Goal: Information Seeking & Learning: Learn about a topic

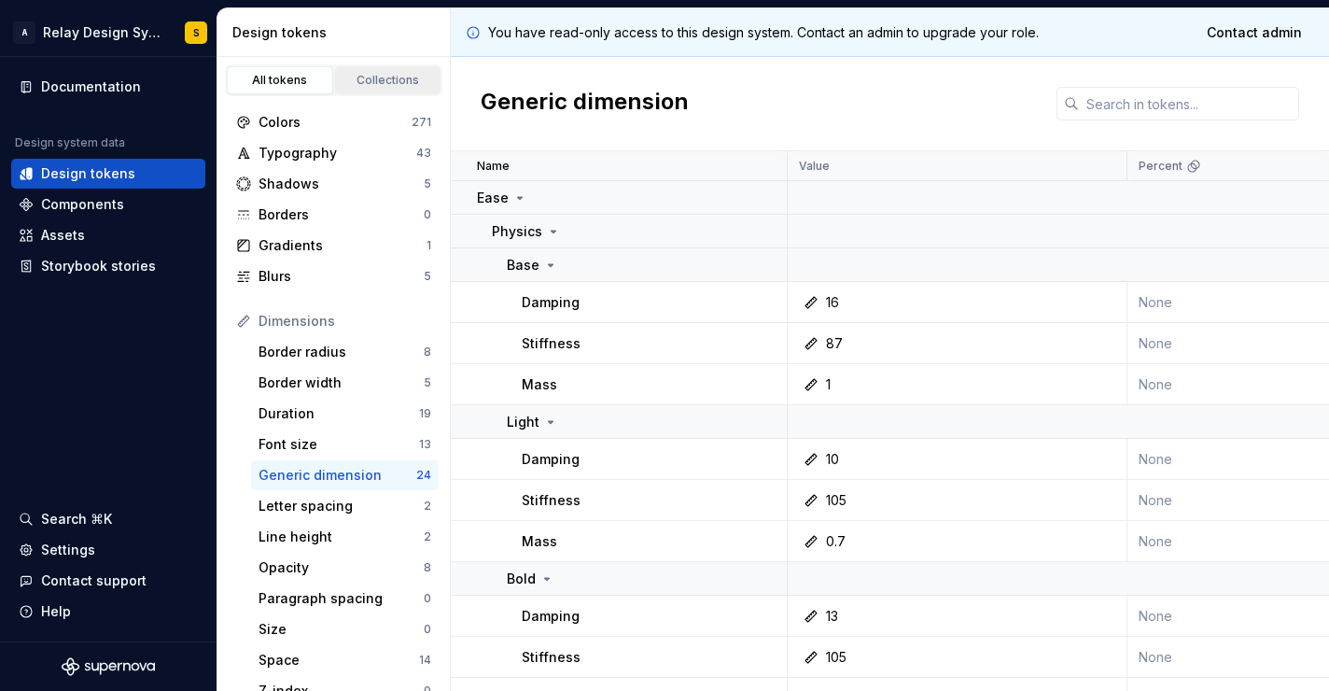
click at [361, 77] on div "Collections" at bounding box center [388, 80] width 93 height 15
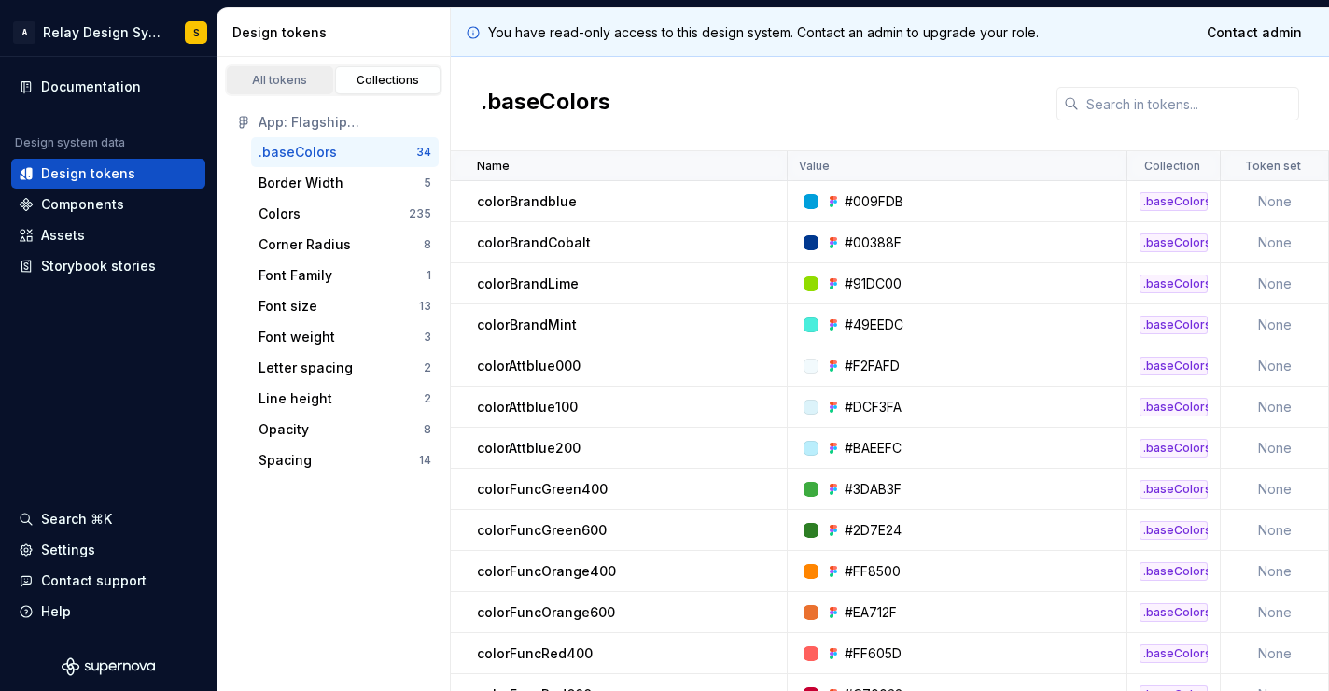
click at [279, 77] on div "All tokens" at bounding box center [279, 80] width 93 height 15
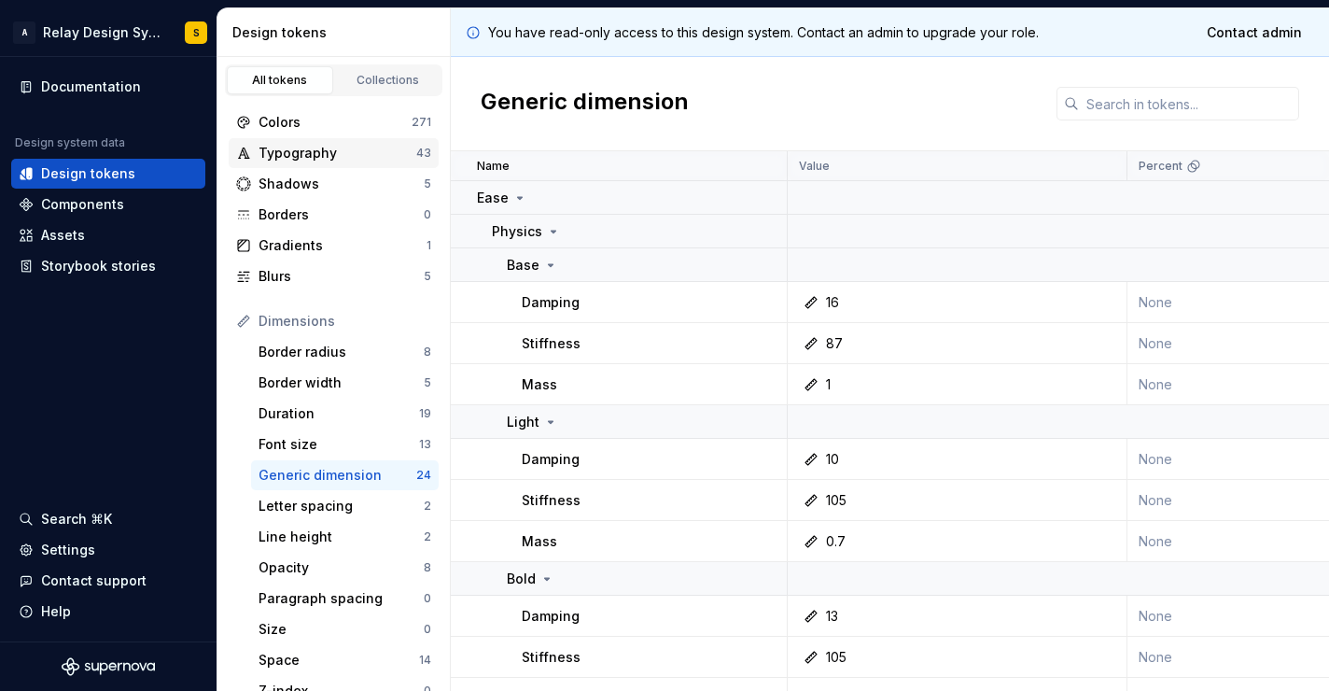
click at [336, 156] on div "Typography" at bounding box center [338, 153] width 158 height 19
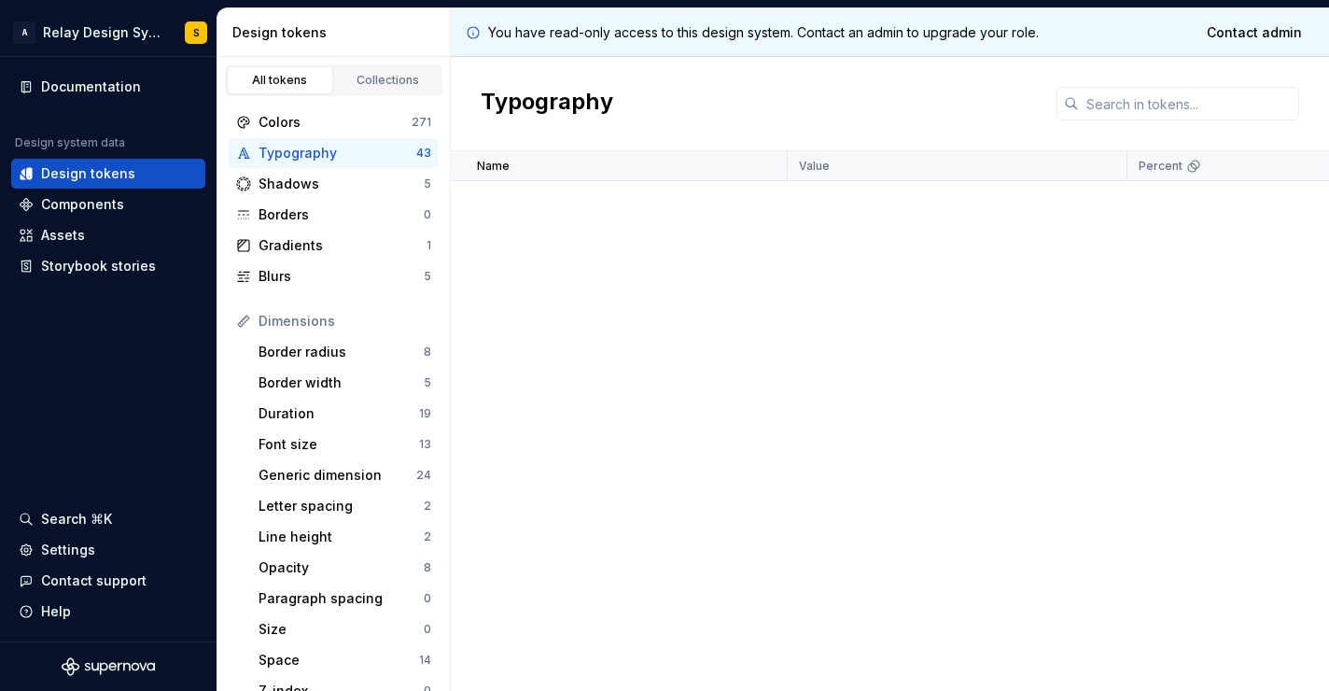
scroll to position [1434, 0]
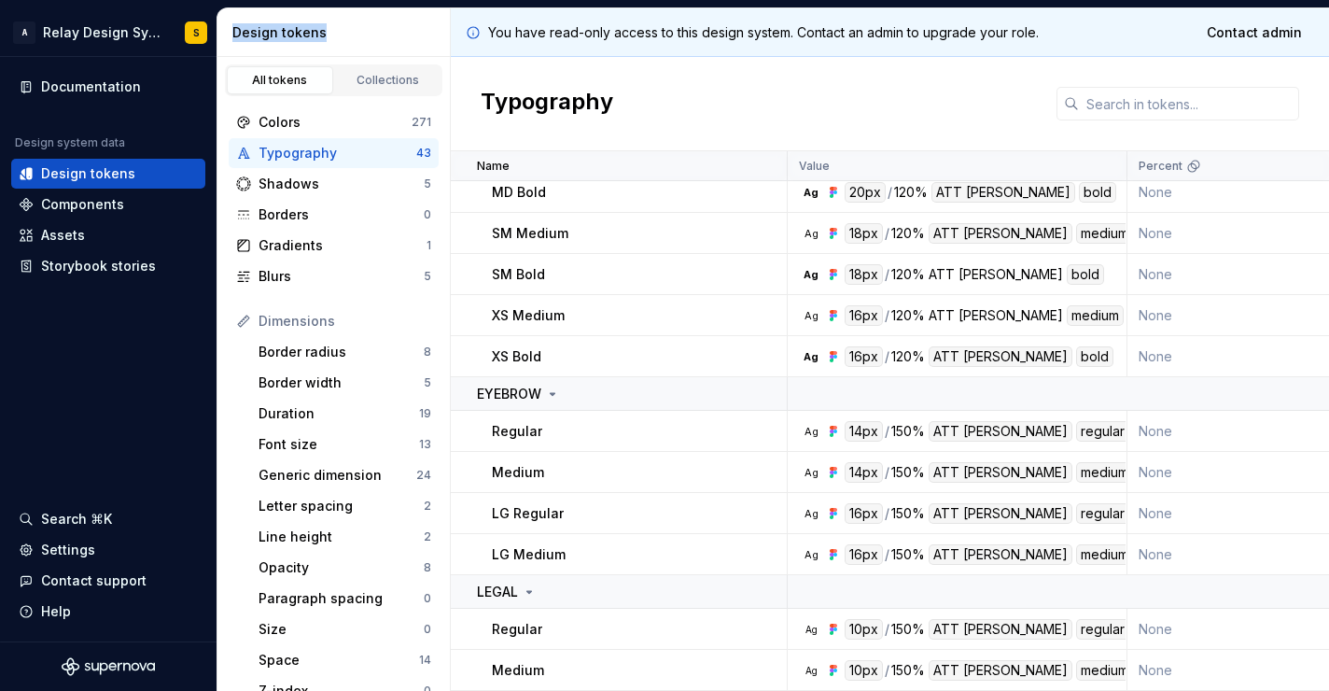
drag, startPoint x: 392, startPoint y: 30, endPoint x: 243, endPoint y: 0, distance: 152.3
click at [243, 0] on div "A Relay Design System S Documentation Design system data Design tokens Componen…" at bounding box center [664, 345] width 1329 height 691
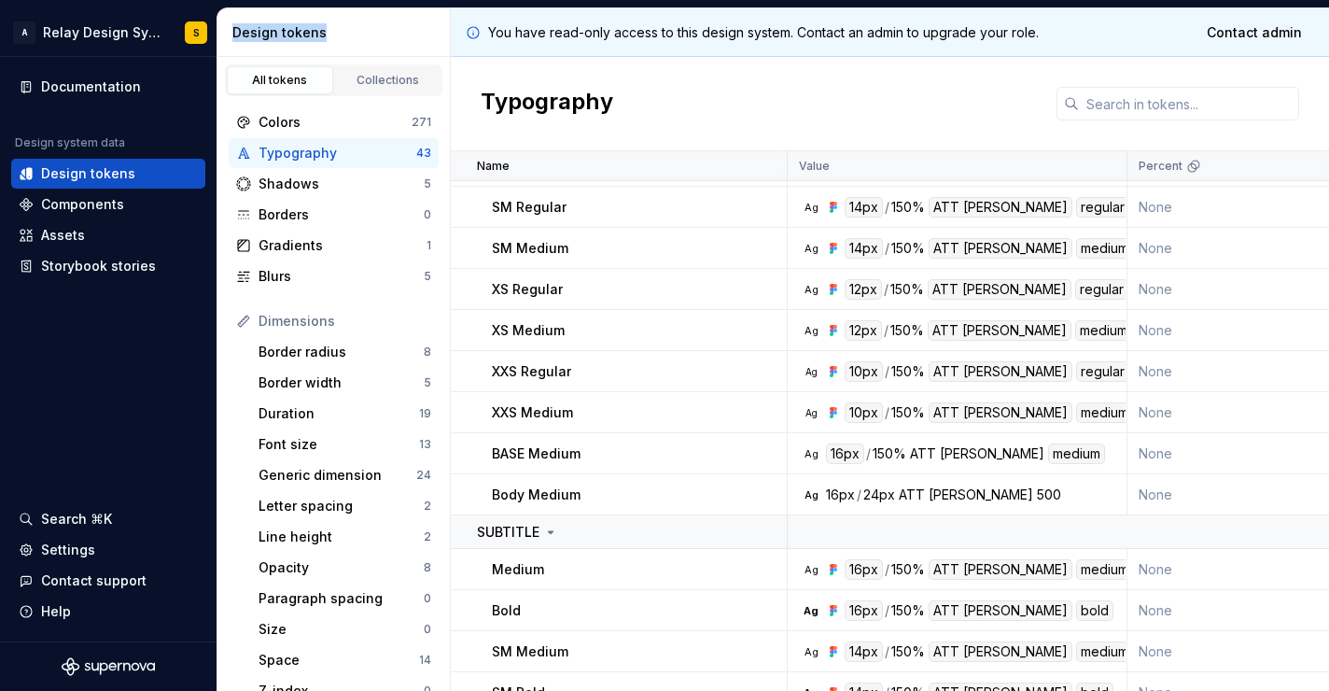
scroll to position [0, 0]
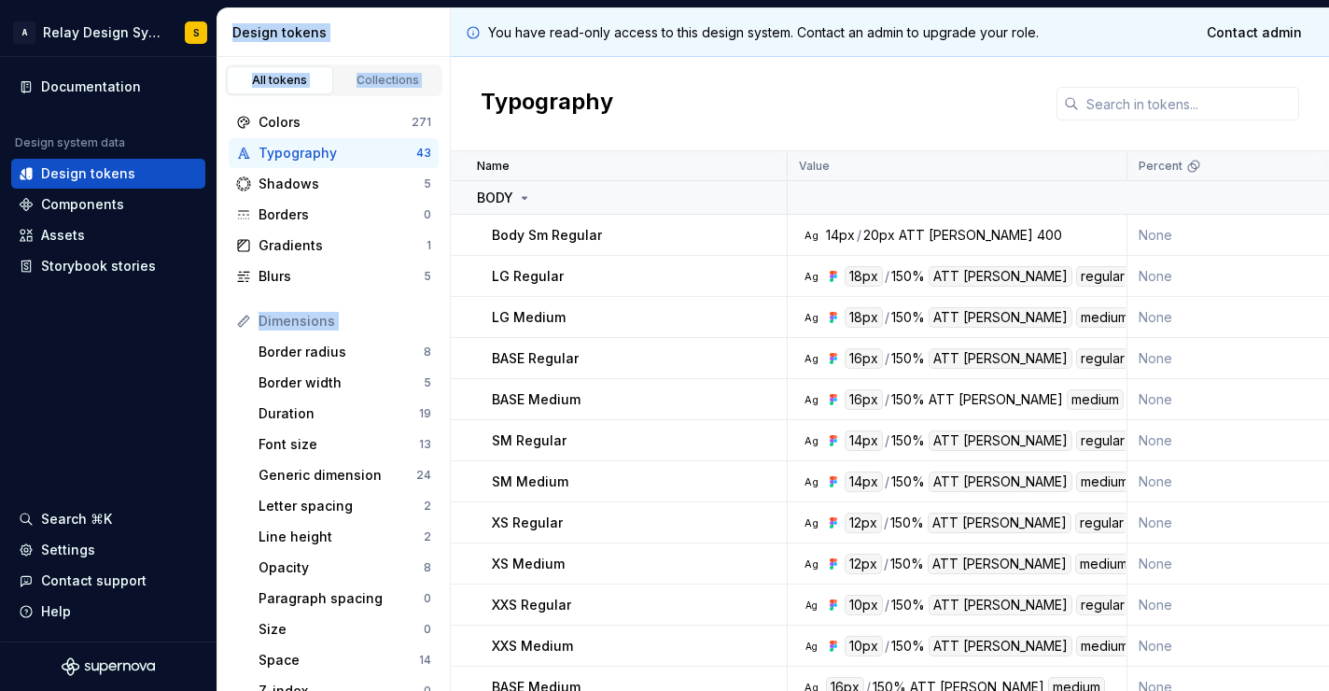
drag, startPoint x: 408, startPoint y: 18, endPoint x: 362, endPoint y: 720, distance: 704.2
click at [362, 690] on html "A Relay Design System S Documentation Design system data Design tokens Componen…" at bounding box center [664, 345] width 1329 height 691
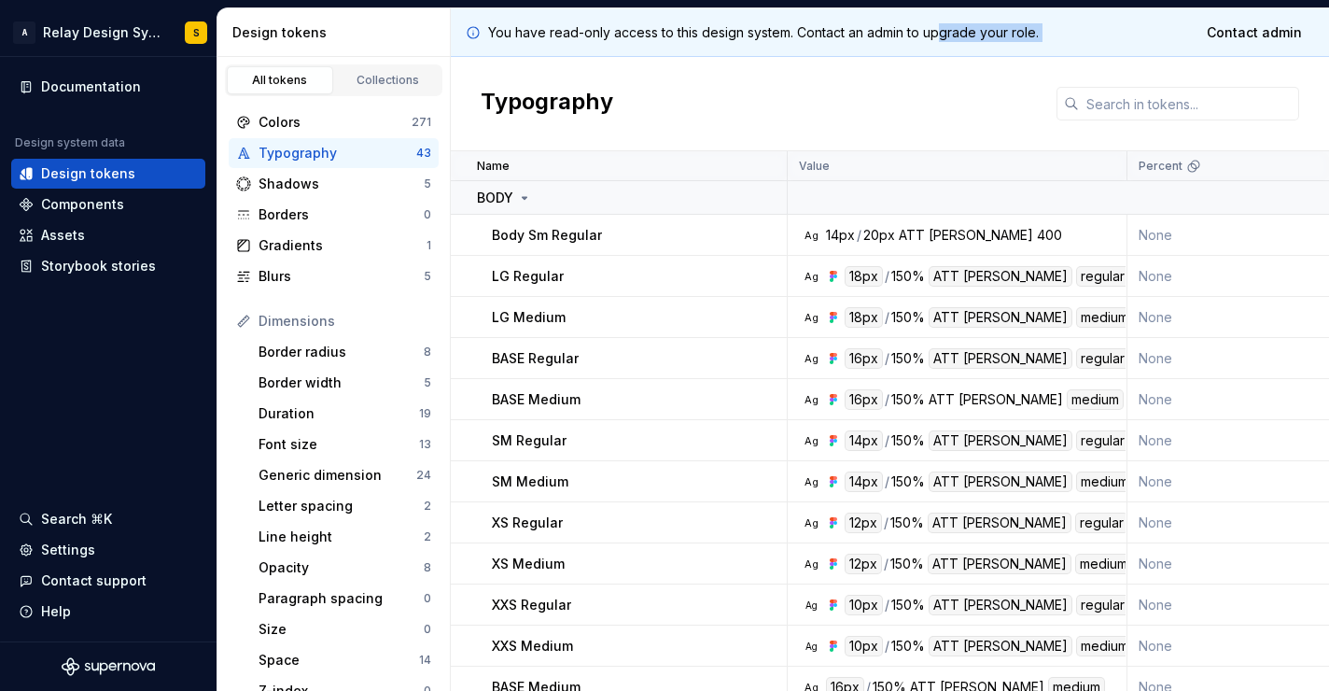
drag, startPoint x: 1135, startPoint y: 24, endPoint x: 940, endPoint y: 29, distance: 195.1
click at [940, 29] on div "You have read-only access to this design system. Contact an admin to upgrade yo…" at bounding box center [890, 32] width 878 height 49
click at [119, 203] on div "Components" at bounding box center [82, 204] width 83 height 19
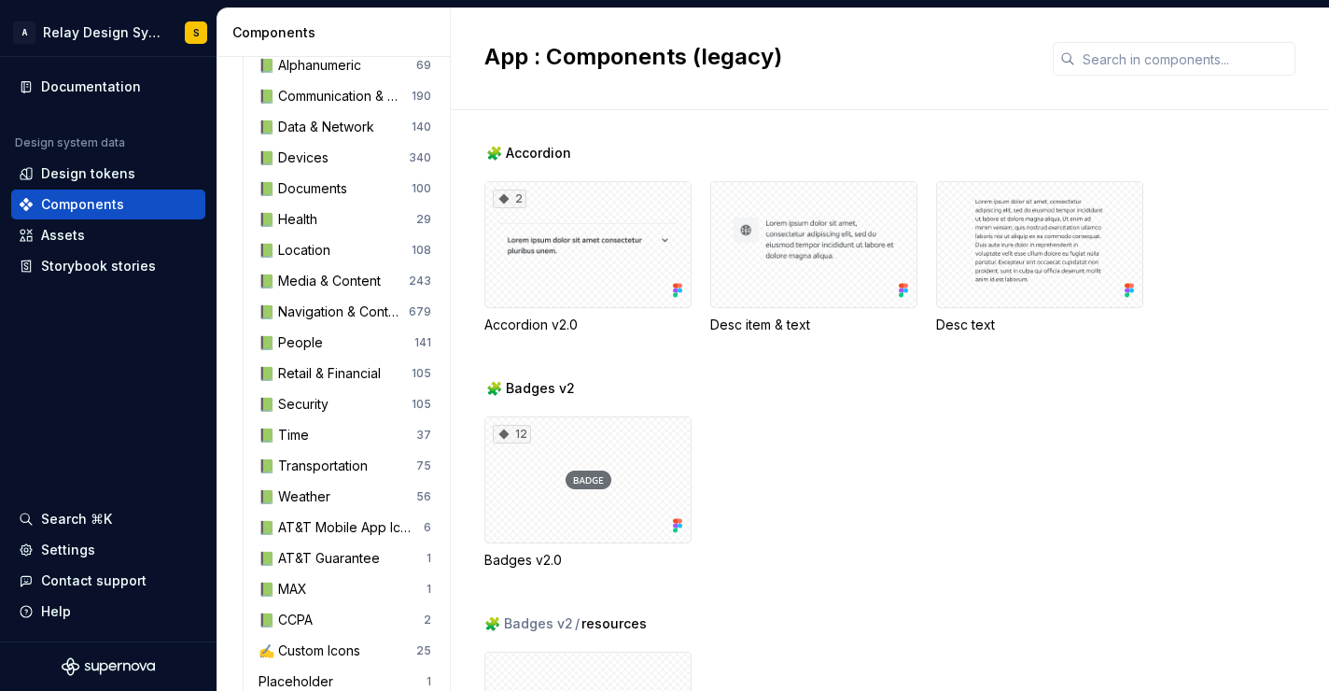
scroll to position [1794, 0]
